Goal: Task Accomplishment & Management: Use online tool/utility

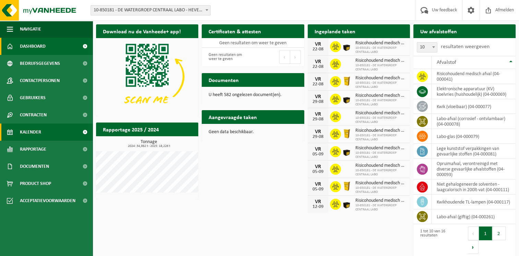
click at [40, 130] on span "Kalender" at bounding box center [30, 131] width 21 height 17
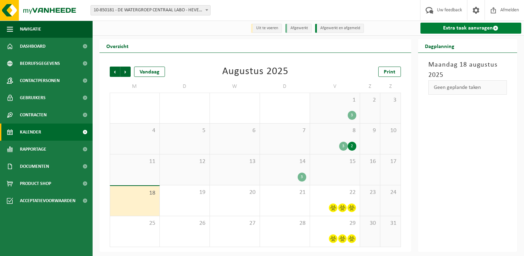
click at [489, 28] on link "Extra taak aanvragen" at bounding box center [470, 28] width 101 height 11
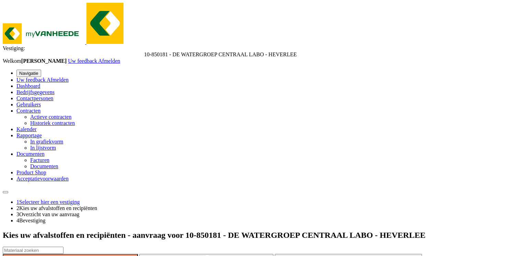
type input "Van 2025-08-20"
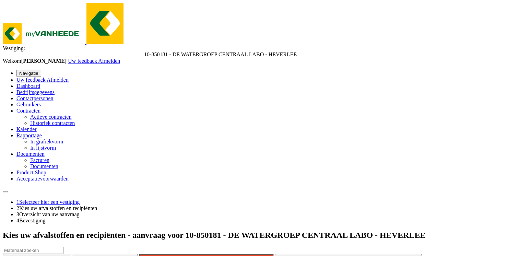
type input "1"
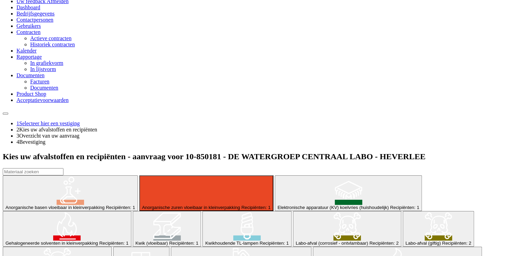
scroll to position [44, 0]
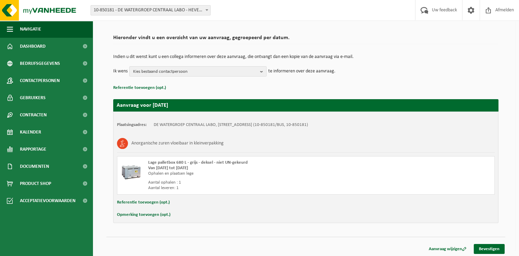
scroll to position [43, 0]
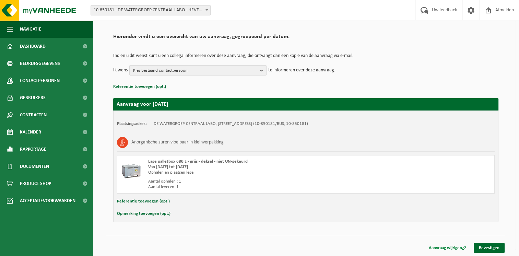
click at [440, 248] on link "Aanvraag wijzigen" at bounding box center [447, 248] width 48 height 10
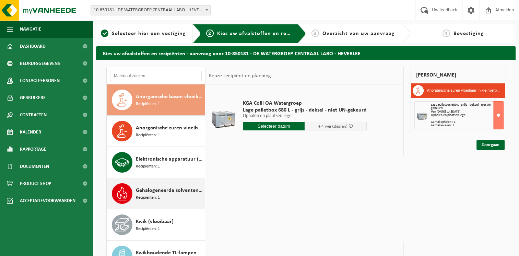
click at [161, 188] on span "Gehalogeneerde solventen in kleinverpakking" at bounding box center [169, 190] width 67 height 8
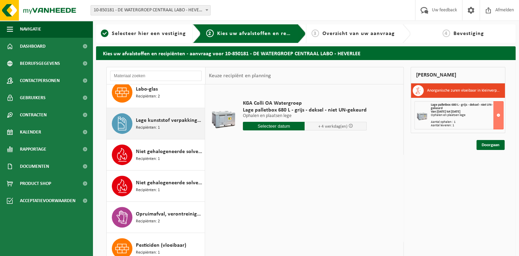
scroll to position [293, 0]
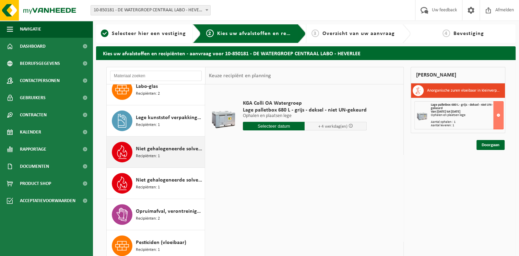
click at [159, 150] on span "Niet gehalogeneerde solventen - hoogcalorisch in kleinverpakking" at bounding box center [169, 149] width 67 height 8
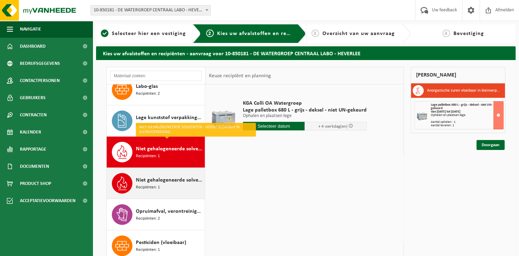
click at [159, 179] on span "Niet gehalogeneerde solventen - laagcalorisch in 200lt-vat" at bounding box center [169, 180] width 67 height 8
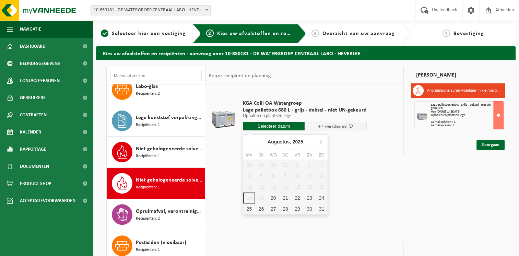
click at [286, 129] on input "text" at bounding box center [274, 126] width 62 height 9
click at [273, 196] on div "20" at bounding box center [273, 197] width 12 height 11
type input "Van 2025-08-20"
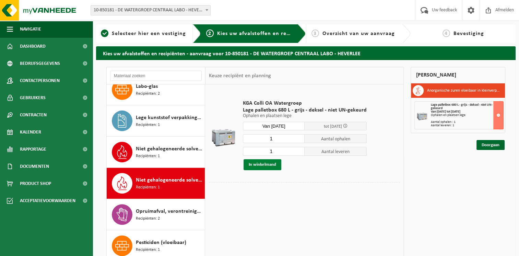
click at [271, 163] on button "In winkelmand" at bounding box center [262, 164] width 38 height 11
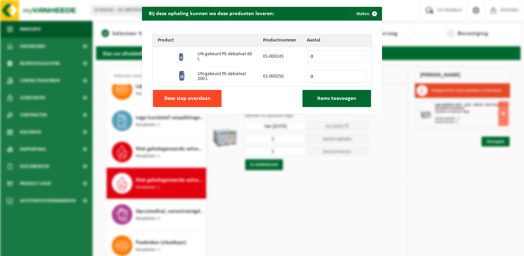
click at [193, 100] on span "Deze stap overslaan" at bounding box center [187, 98] width 46 height 5
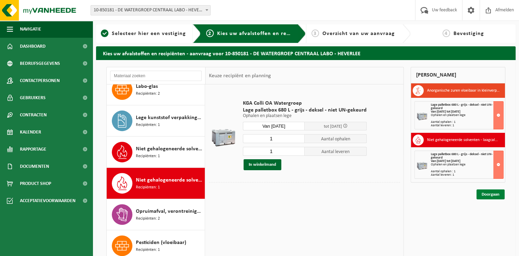
click at [490, 193] on link "Doorgaan" at bounding box center [490, 194] width 28 height 10
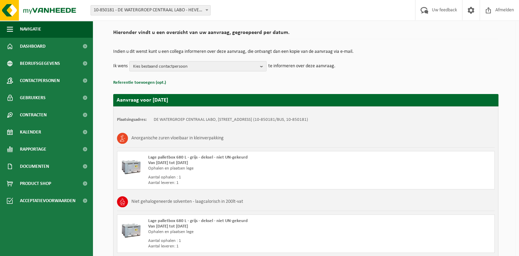
scroll to position [106, 0]
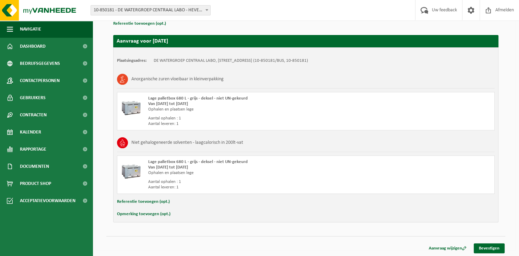
drag, startPoint x: 494, startPoint y: 245, endPoint x: 390, endPoint y: 217, distance: 108.2
click at [494, 245] on link "Bevestigen" at bounding box center [488, 248] width 31 height 10
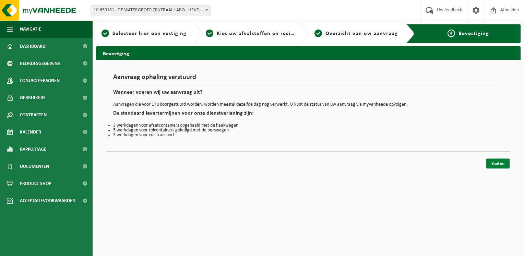
click at [497, 163] on link "Sluiten" at bounding box center [497, 163] width 23 height 10
